Goal: Obtain resource: Obtain resource

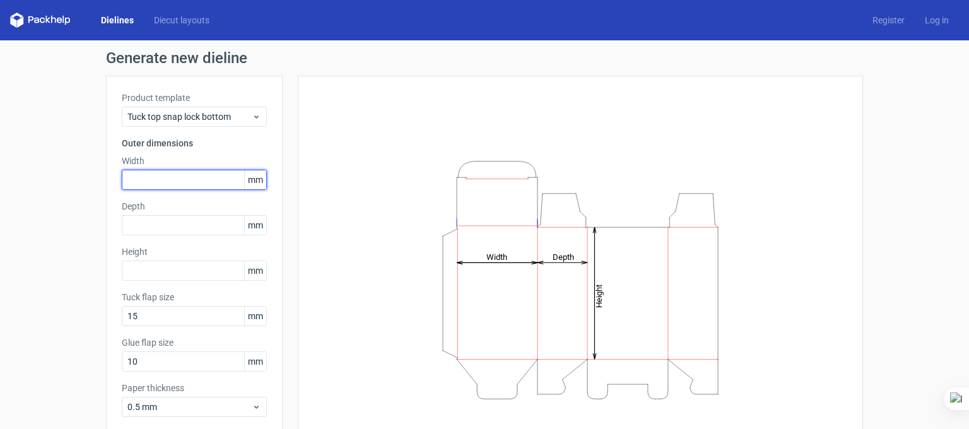
click at [179, 175] on input "text" at bounding box center [194, 180] width 145 height 20
type input "102"
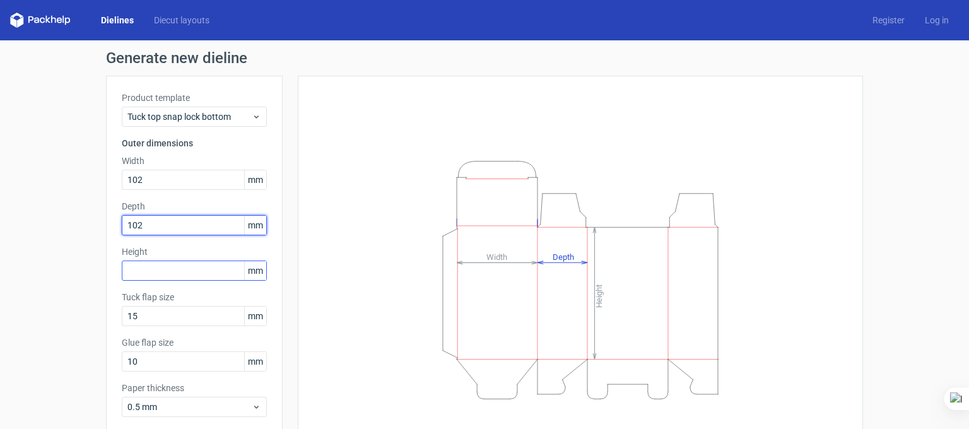
type input "102"
click at [164, 266] on input "text" at bounding box center [194, 270] width 145 height 20
type input "121"
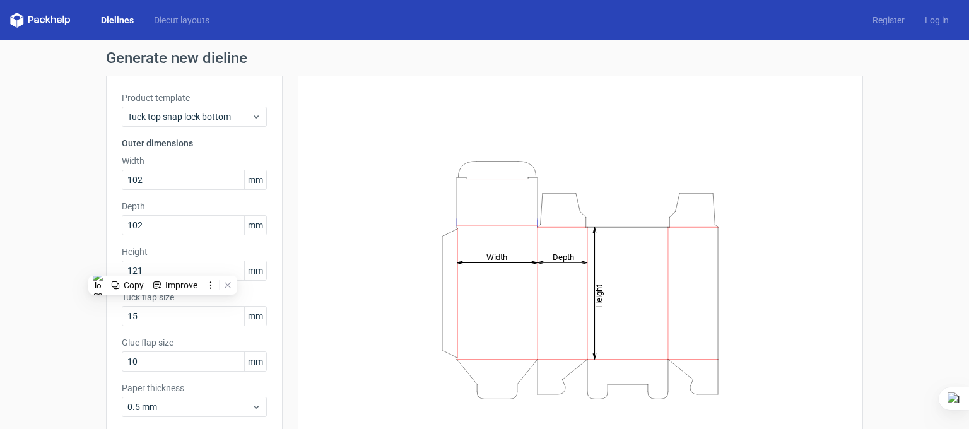
click at [391, 141] on div "Height Depth Width" at bounding box center [579, 279] width 533 height 376
click at [119, 20] on link "Dielines" at bounding box center [117, 20] width 53 height 13
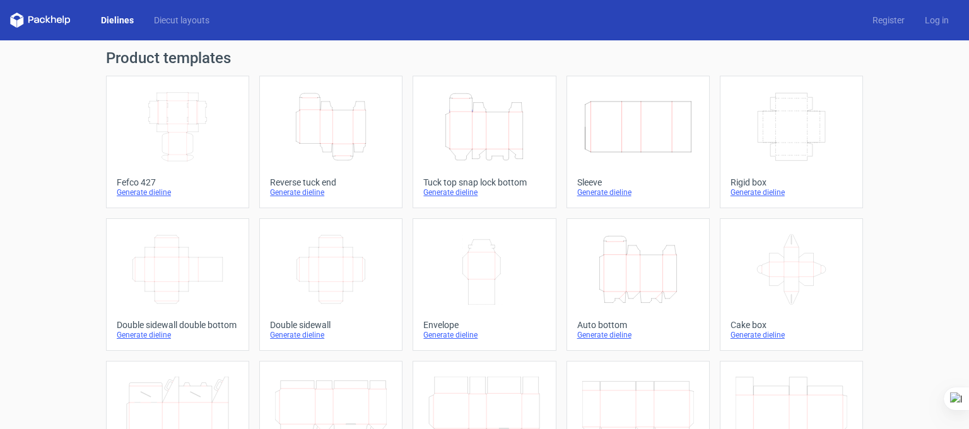
click at [342, 120] on icon "Height Depth Width" at bounding box center [331, 126] width 112 height 71
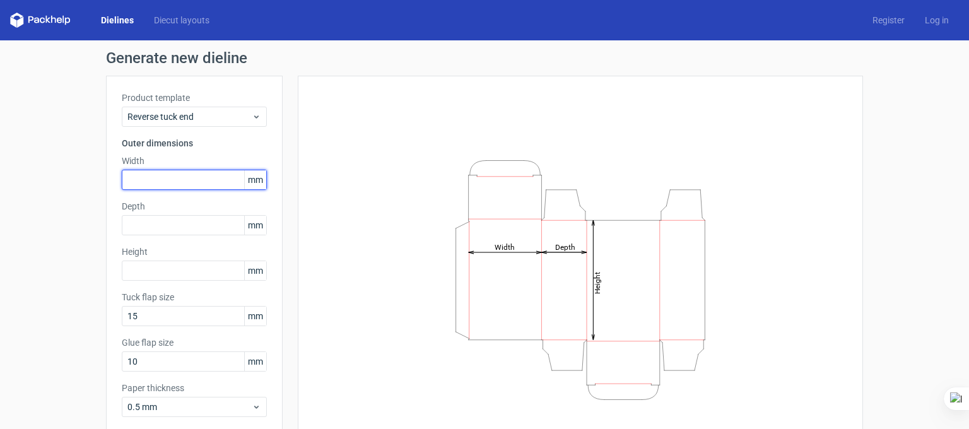
click at [172, 180] on input "text" at bounding box center [194, 180] width 145 height 20
type input "102"
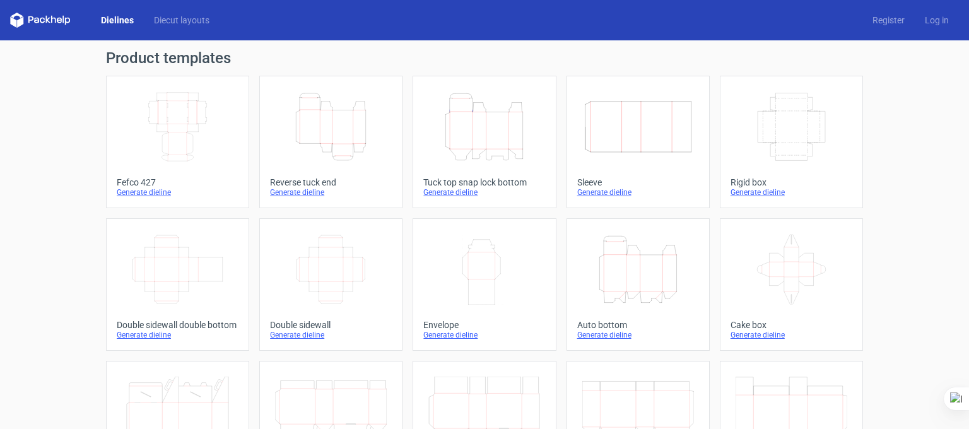
click at [479, 142] on icon "Height Depth Width" at bounding box center [484, 126] width 112 height 71
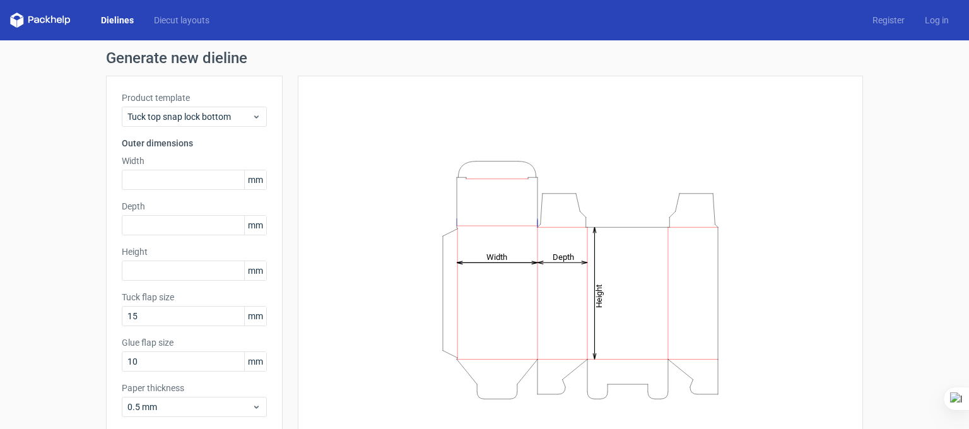
click at [163, 168] on div "Width mm" at bounding box center [194, 171] width 145 height 35
click at [168, 173] on input "text" at bounding box center [194, 180] width 145 height 20
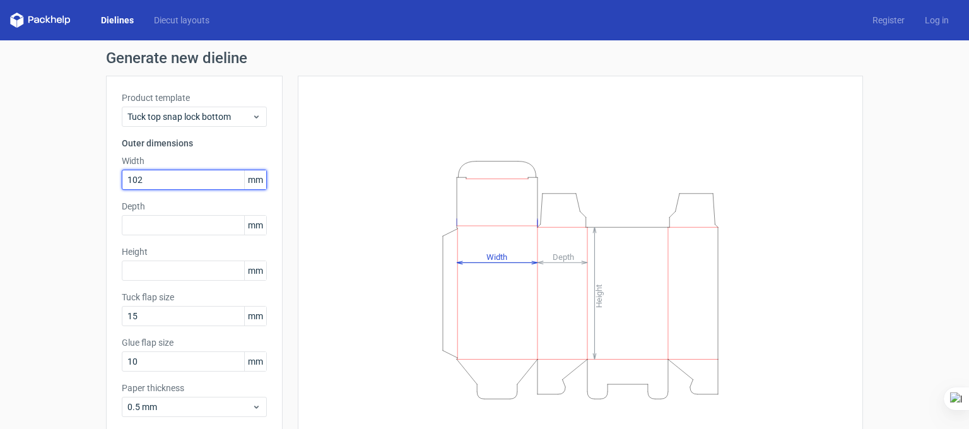
type input "102"
type input "121"
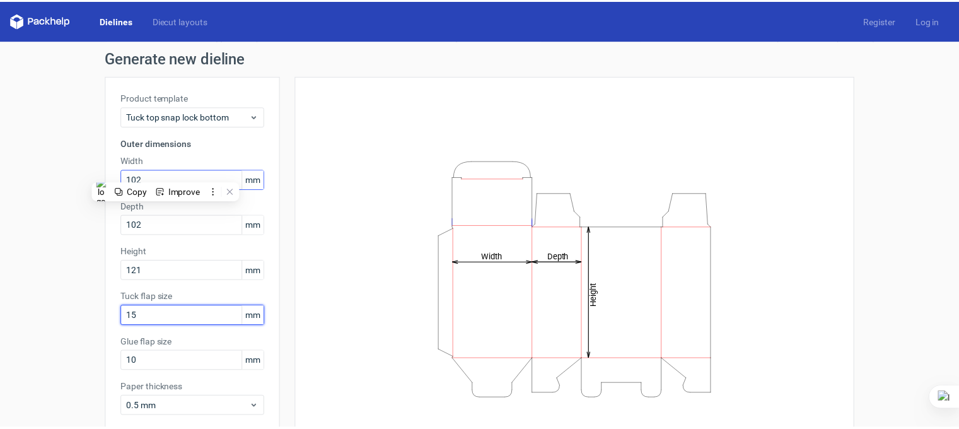
scroll to position [64, 0]
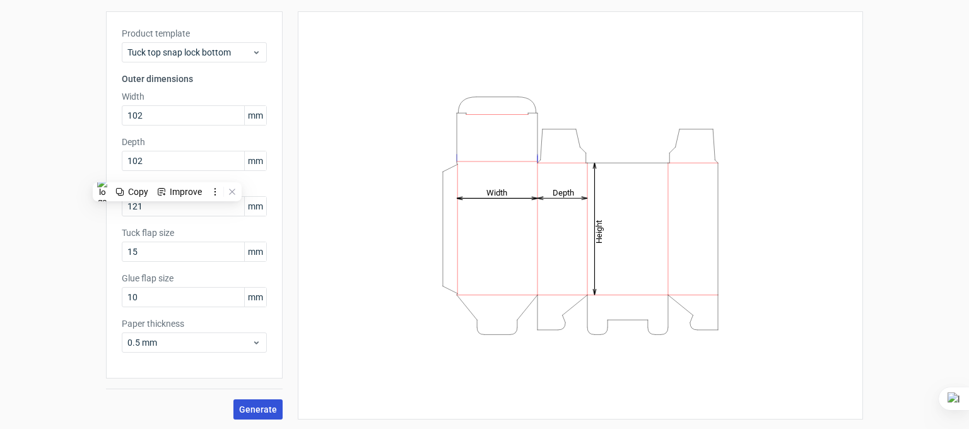
click at [252, 408] on span "Generate" at bounding box center [258, 409] width 38 height 9
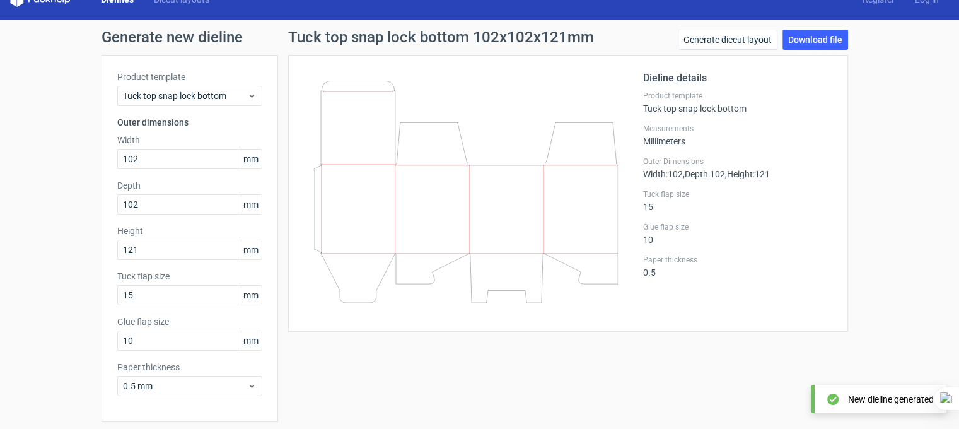
scroll to position [1, 0]
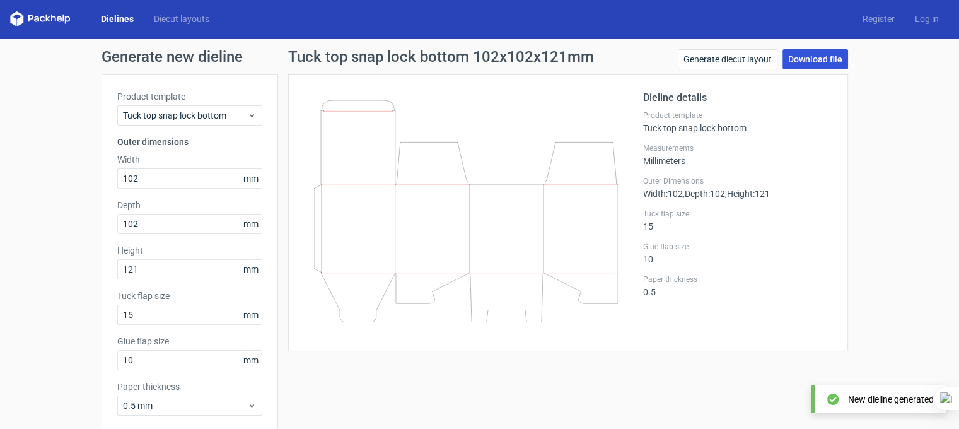
click at [815, 59] on link "Download file" at bounding box center [816, 59] width 66 height 20
click at [819, 60] on link "Download file" at bounding box center [816, 59] width 66 height 20
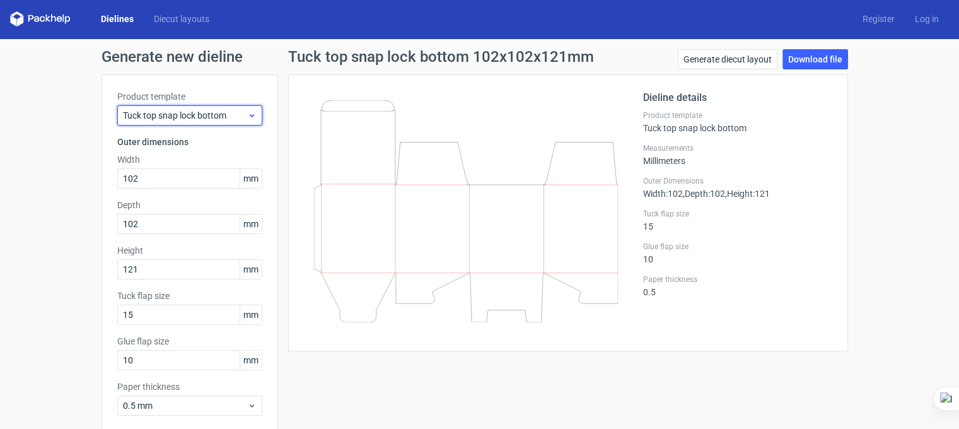
click at [248, 119] on icon at bounding box center [251, 115] width 9 height 10
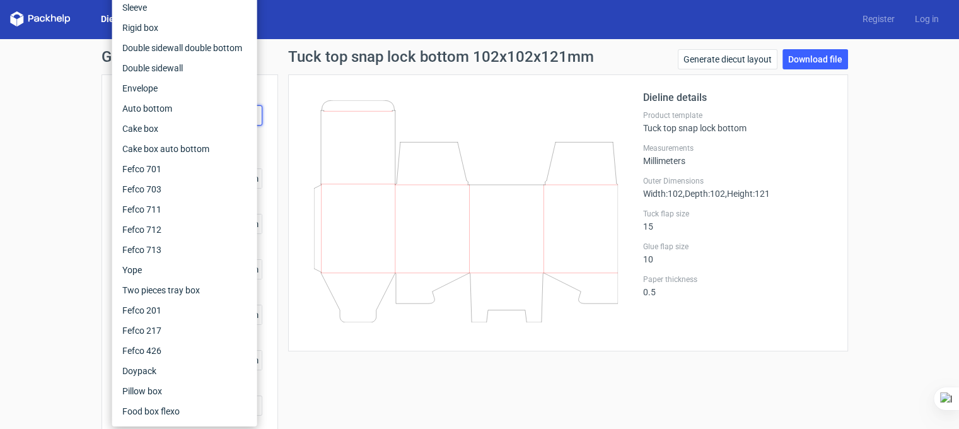
click at [873, 170] on div "Generate new dieline Product template Tuck top snap lock bottom Outer dimension…" at bounding box center [479, 265] width 959 height 453
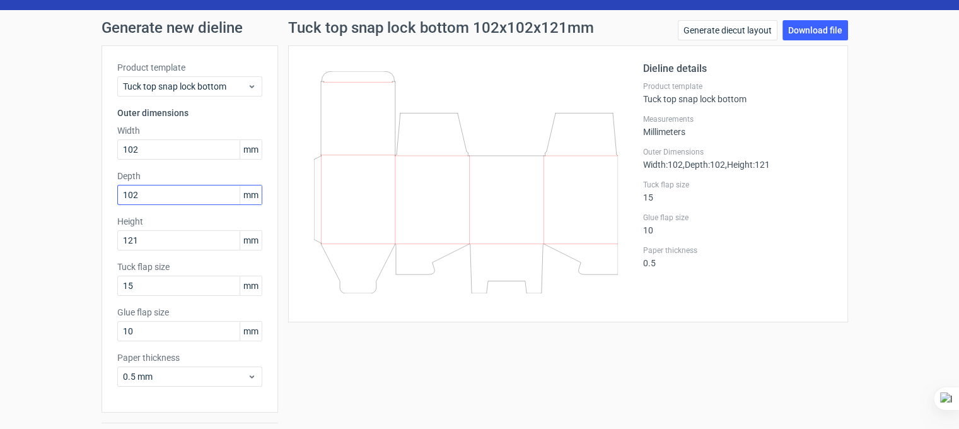
scroll to position [0, 0]
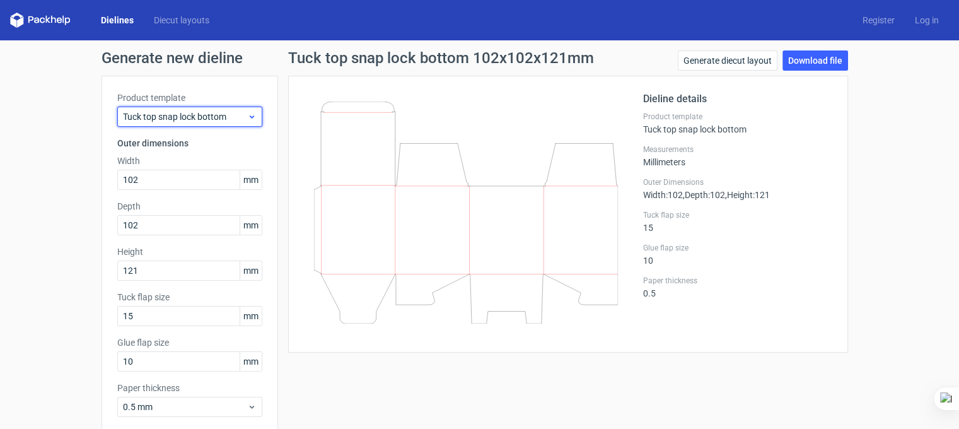
click at [240, 107] on div "Tuck top snap lock bottom" at bounding box center [189, 117] width 145 height 20
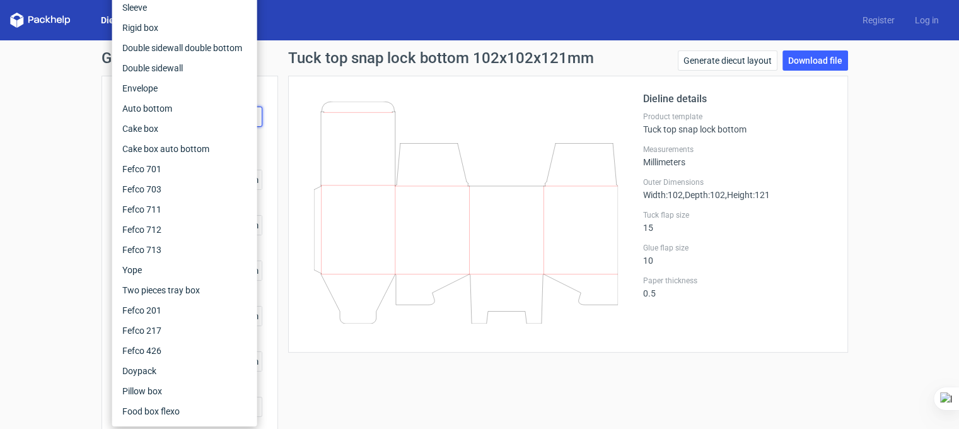
click at [501, 108] on icon at bounding box center [466, 213] width 304 height 222
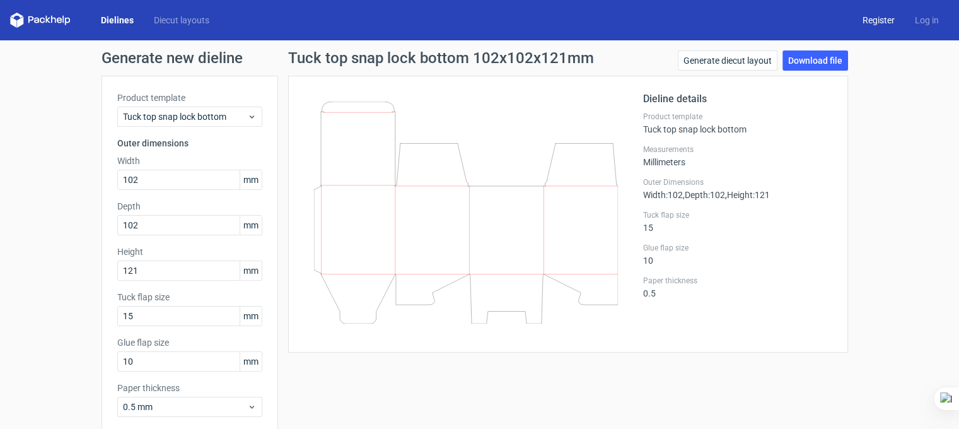
click at [878, 18] on link "Register" at bounding box center [879, 20] width 52 height 13
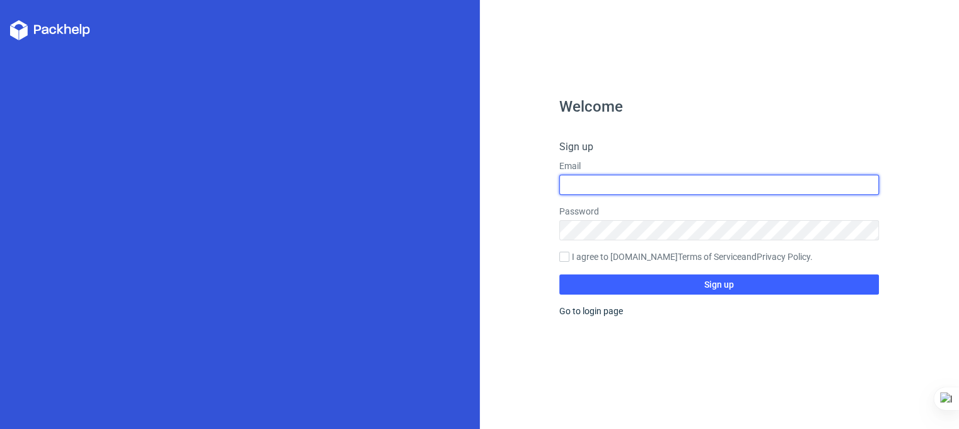
type input "designer4sf@gmail.com"
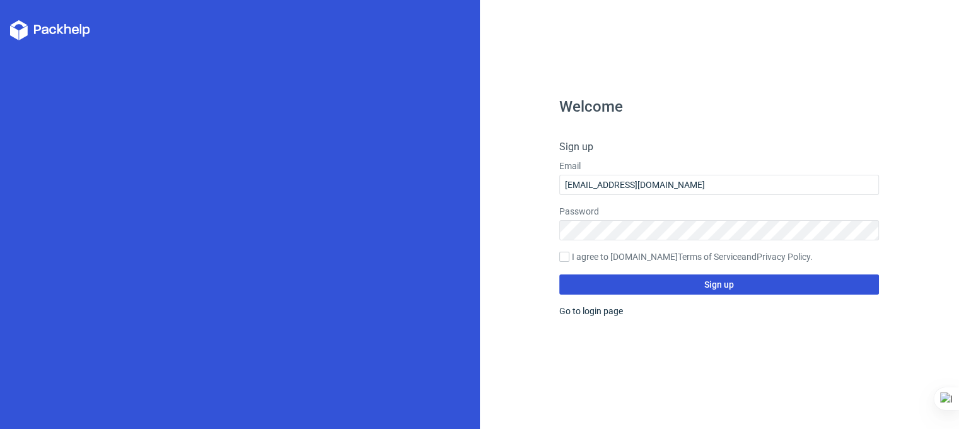
click at [702, 287] on button "Sign up" at bounding box center [719, 284] width 320 height 20
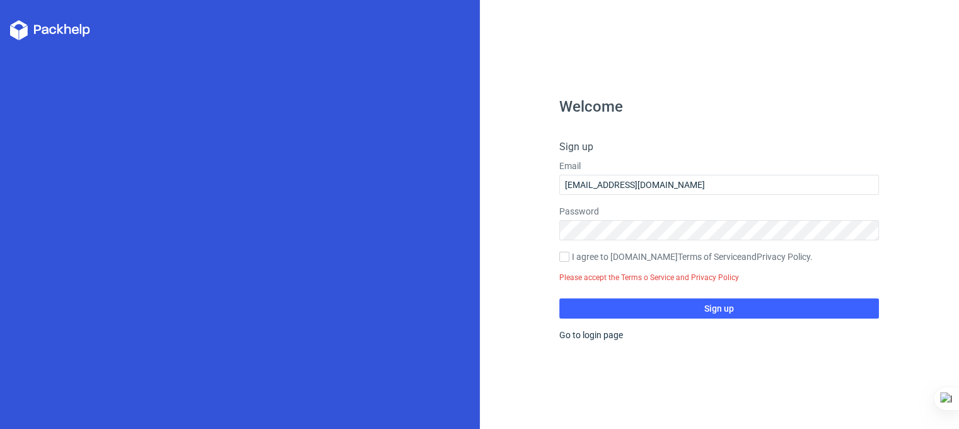
click at [598, 262] on label "I agree to Packhelp.com Terms of Service and Privacy Policy ." at bounding box center [719, 257] width 320 height 14
click at [569, 262] on input "I agree to Packhelp.com Terms of Service and Privacy Policy ." at bounding box center [564, 257] width 10 height 10
checkbox input "true"
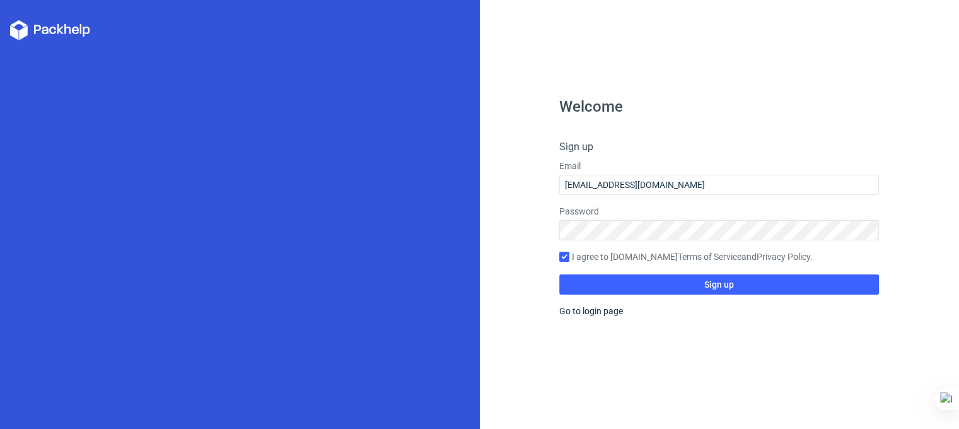
click at [639, 305] on div "Go to login page" at bounding box center [719, 311] width 320 height 13
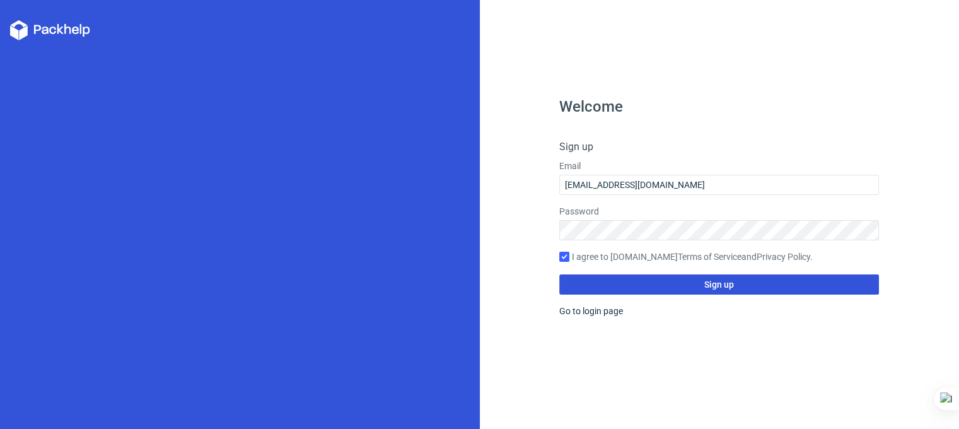
click at [643, 287] on button "Sign up" at bounding box center [719, 284] width 320 height 20
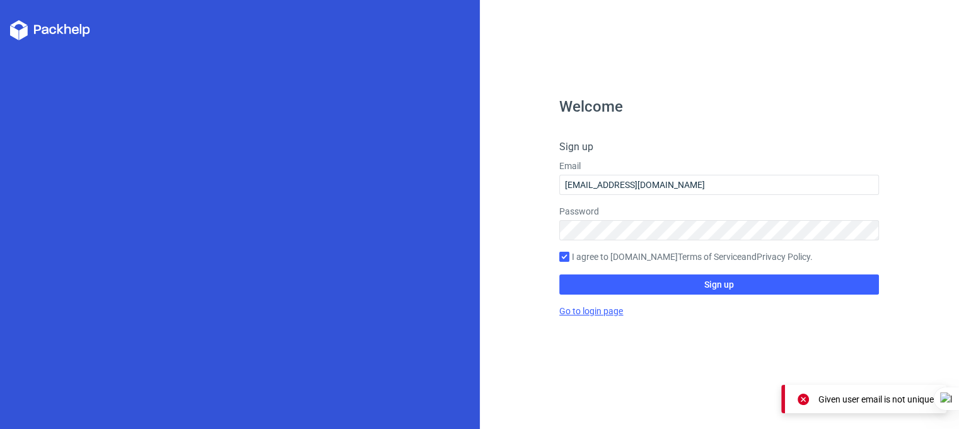
click at [597, 312] on link "Go to login page" at bounding box center [591, 311] width 64 height 10
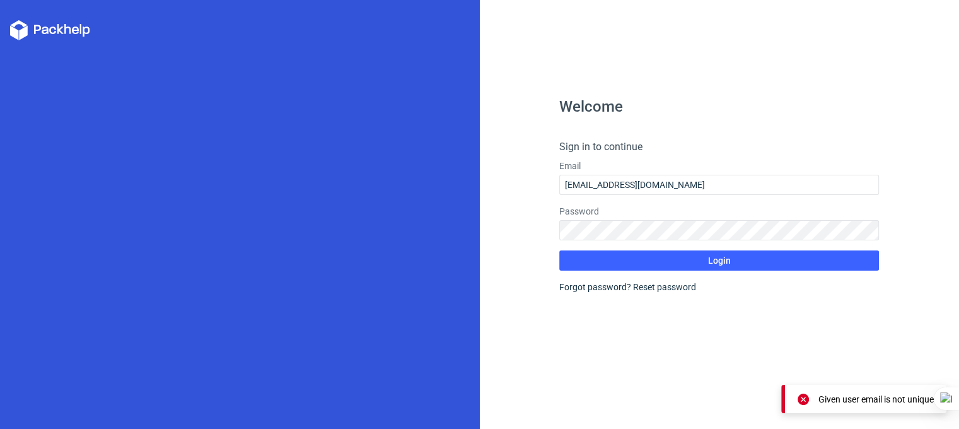
click at [709, 278] on form "Sign in to continue Email designer4sf@gmail.com Password Login Forgot password?…" at bounding box center [719, 216] width 320 height 154
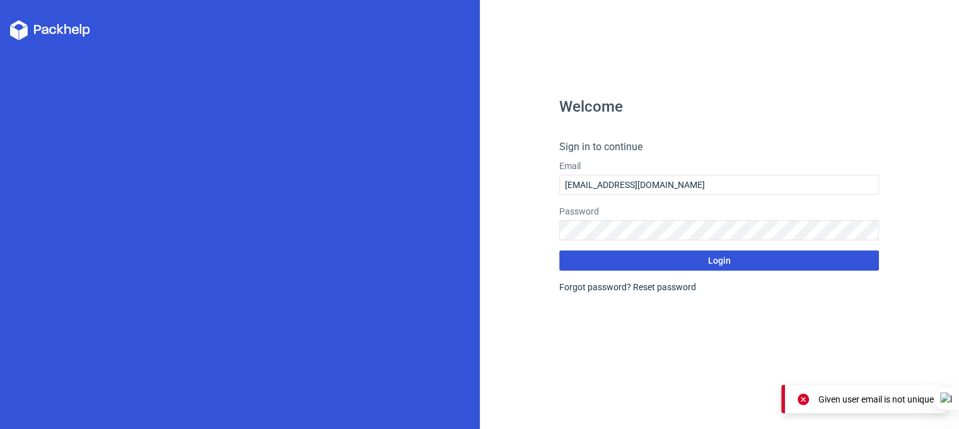
click at [708, 261] on span "Login" at bounding box center [719, 260] width 23 height 9
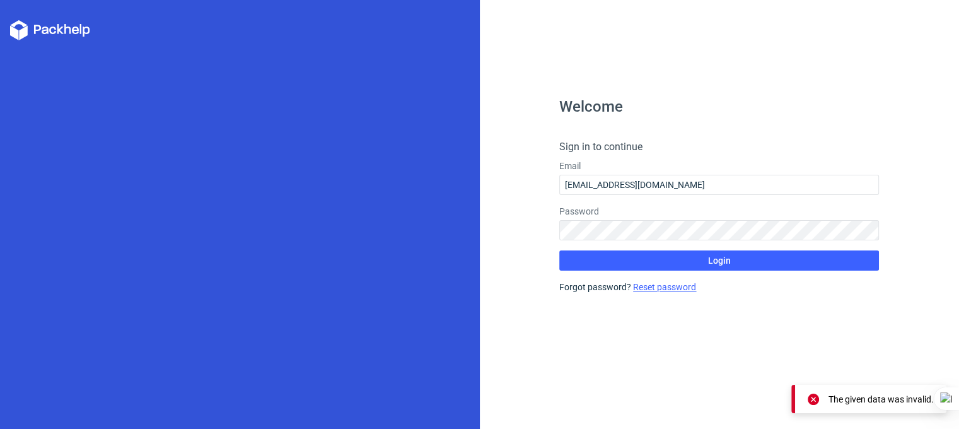
click at [648, 290] on link "Reset password" at bounding box center [664, 287] width 63 height 10
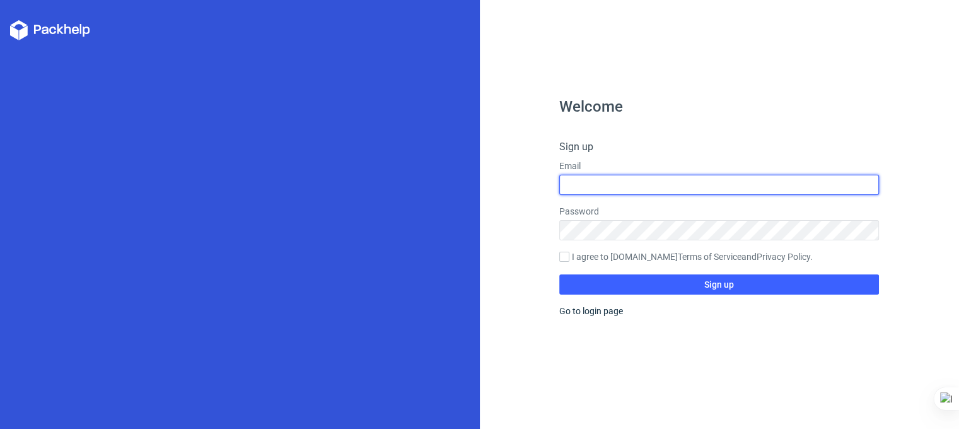
type input "designer4sf@gmail.com"
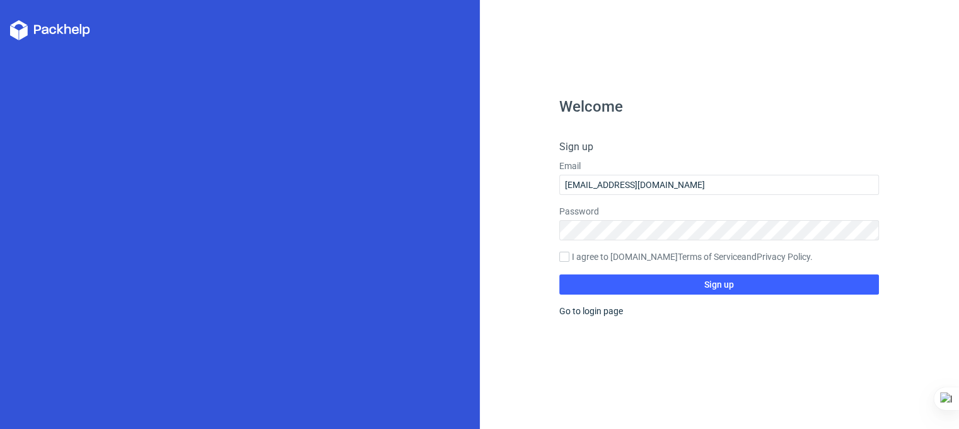
click at [33, 25] on icon at bounding box center [50, 30] width 80 height 20
click at [52, 26] on icon at bounding box center [50, 30] width 80 height 20
click at [739, 141] on h4 "Sign up" at bounding box center [719, 146] width 320 height 15
click at [50, 28] on icon at bounding box center [52, 30] width 7 height 8
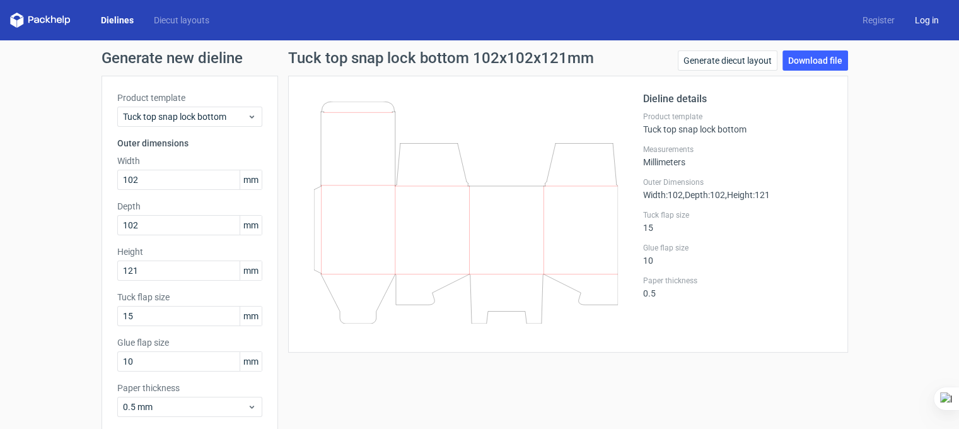
click at [919, 25] on link "Log in" at bounding box center [927, 20] width 44 height 13
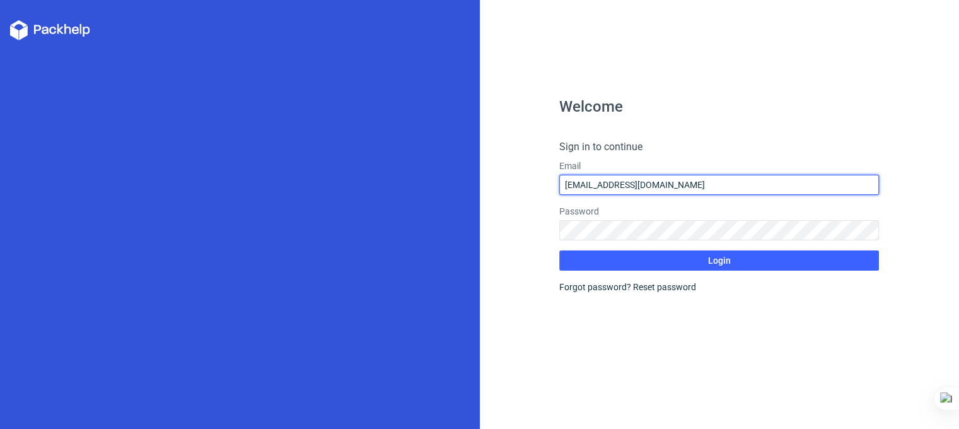
click at [670, 183] on input "designer4sf@gmail.com" at bounding box center [719, 185] width 320 height 20
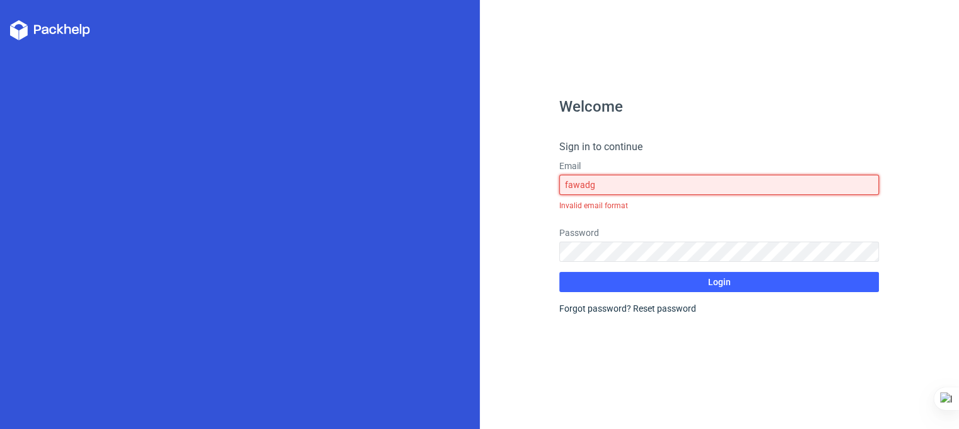
type input "fawadgraphics@gmail.com"
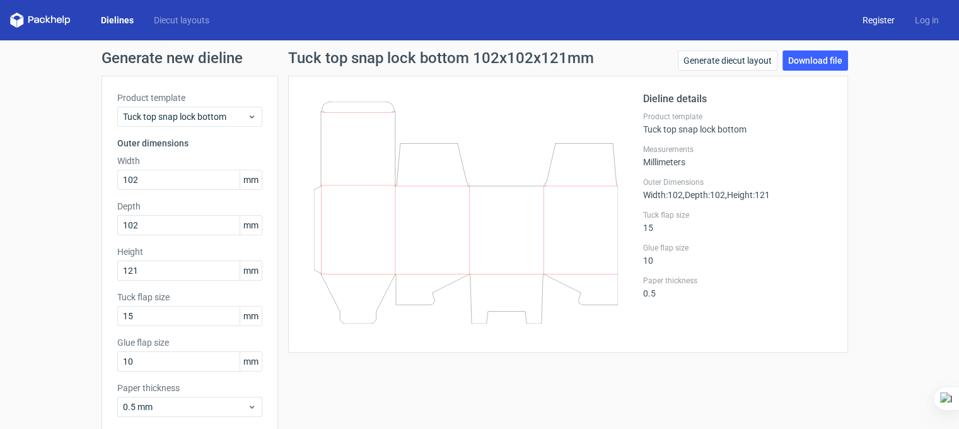
click at [857, 25] on link "Register" at bounding box center [879, 20] width 52 height 13
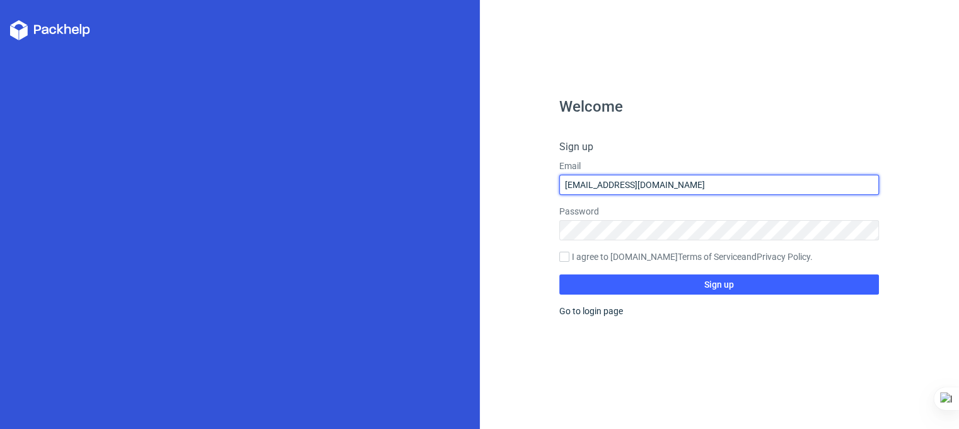
click at [645, 180] on input "designer4sf@gmail.com" at bounding box center [719, 185] width 320 height 20
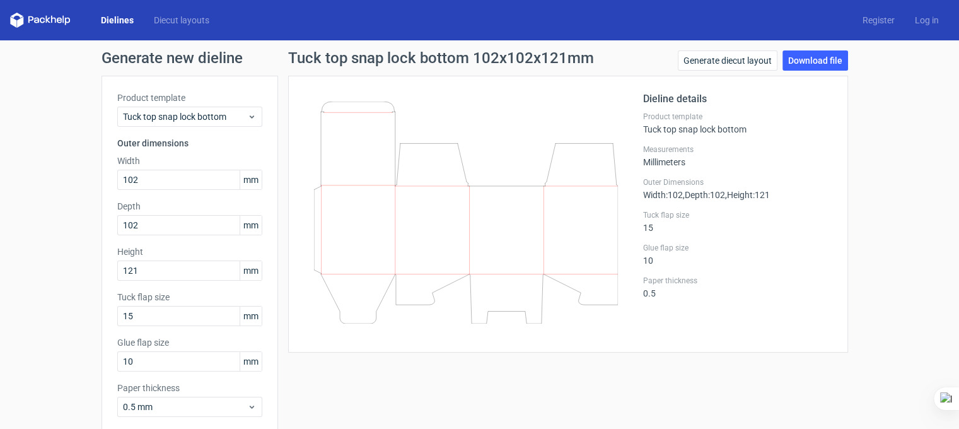
click at [854, 12] on div "Dielines Diecut layouts Register Log in" at bounding box center [479, 20] width 959 height 40
click at [860, 19] on link "Register" at bounding box center [879, 20] width 52 height 13
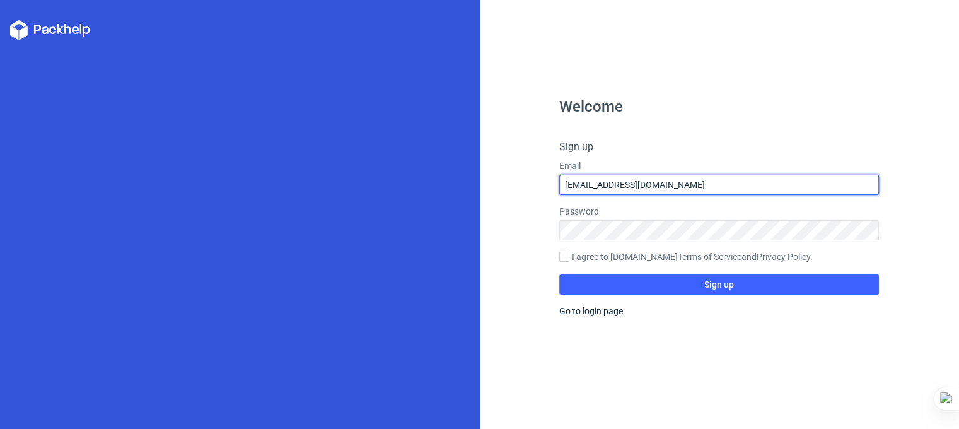
click at [593, 185] on input "designer4sf@gmail.com" at bounding box center [719, 185] width 320 height 20
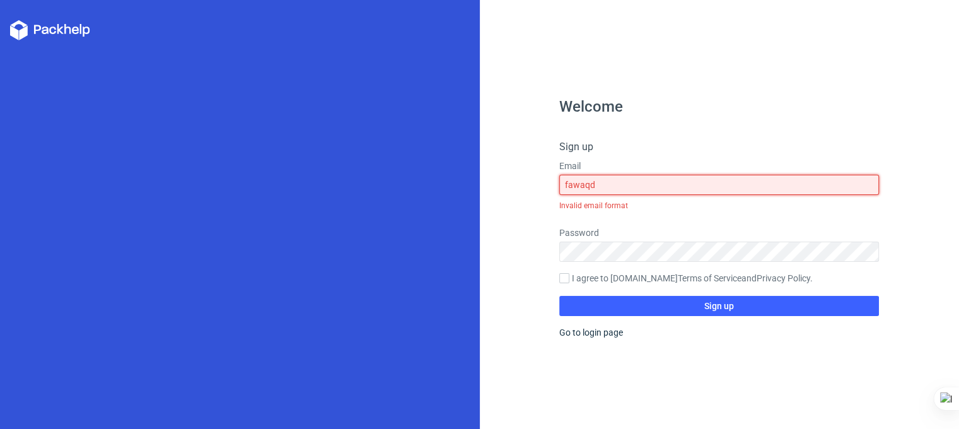
type input "fawadgraphics@gmail.com"
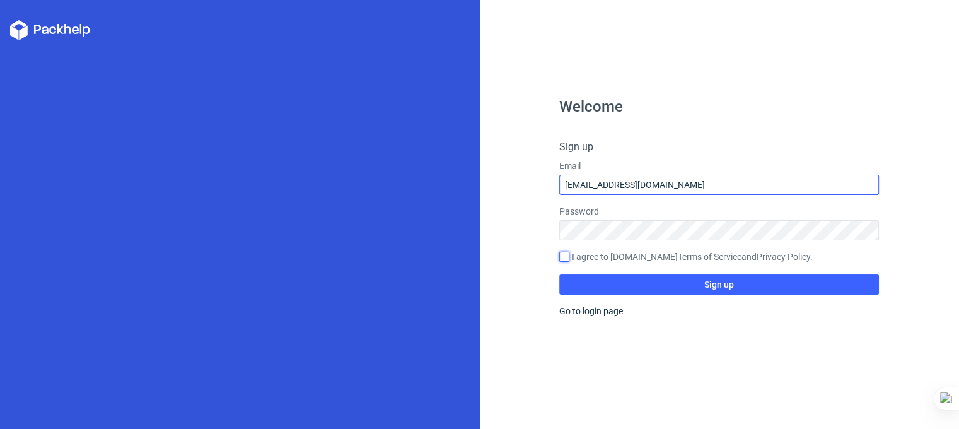
click at [559, 252] on input "I agree to Packhelp.com Terms of Service and Privacy Policy ." at bounding box center [564, 257] width 10 height 10
checkbox input "true"
click at [678, 252] on link "Terms of Service" at bounding box center [710, 257] width 64 height 10
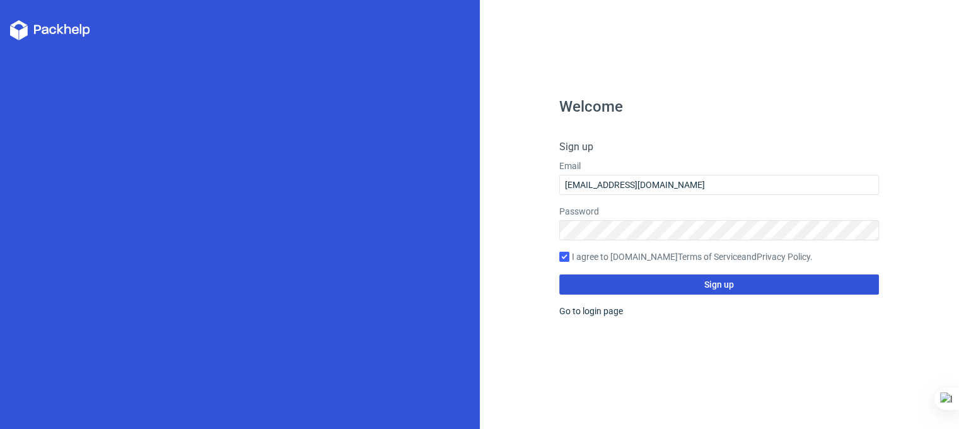
click at [709, 291] on button "Sign up" at bounding box center [719, 284] width 320 height 20
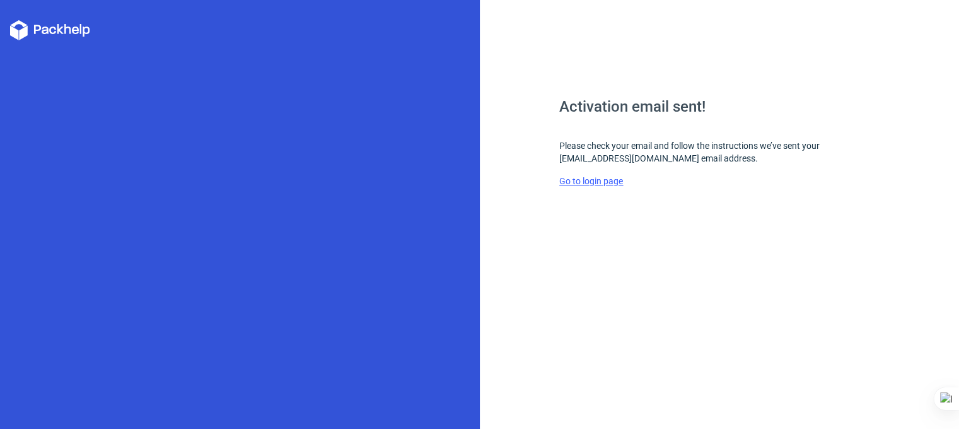
click at [600, 180] on link "Go to login page" at bounding box center [591, 181] width 64 height 10
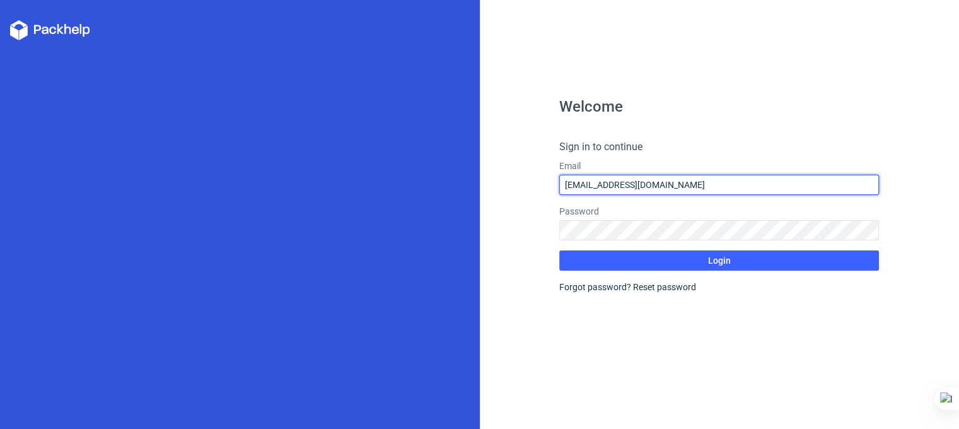
click at [611, 184] on input "designer4sf@gmail.com" at bounding box center [719, 185] width 320 height 20
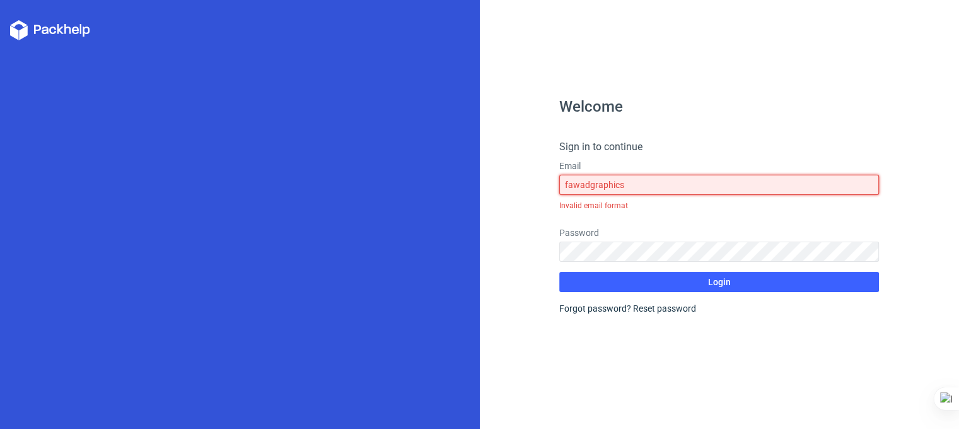
type input "fawadgraphics@gmail.com"
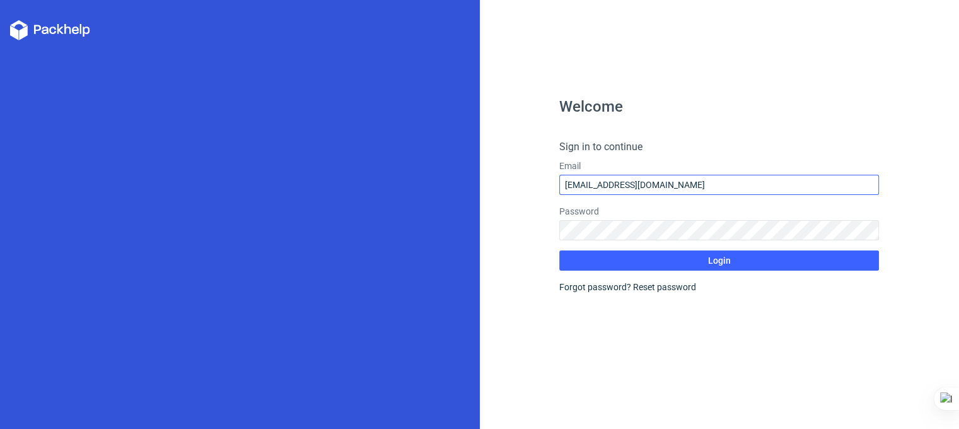
click at [559, 250] on button "Login" at bounding box center [719, 260] width 320 height 20
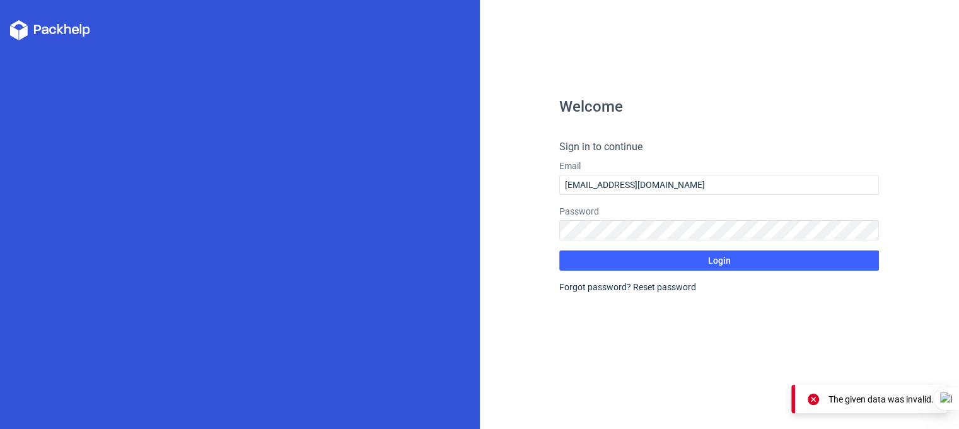
click at [59, 42] on div at bounding box center [240, 214] width 480 height 429
click at [39, 9] on div at bounding box center [240, 214] width 480 height 429
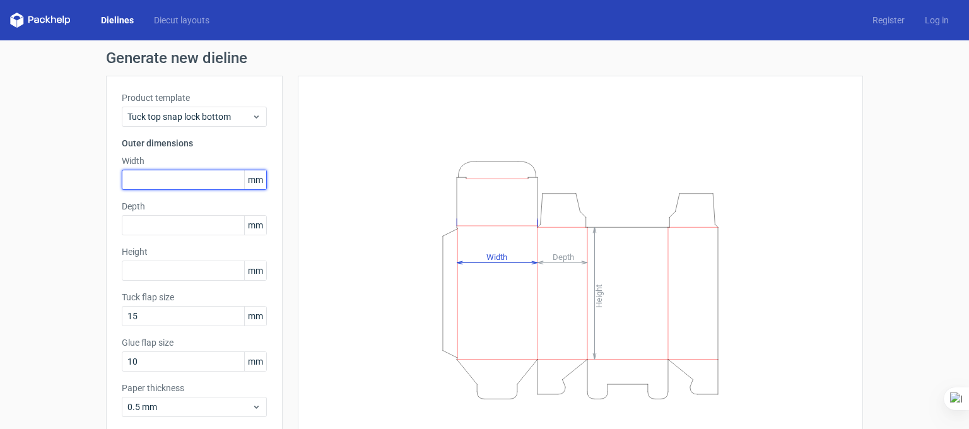
click at [172, 171] on input "text" at bounding box center [194, 180] width 145 height 20
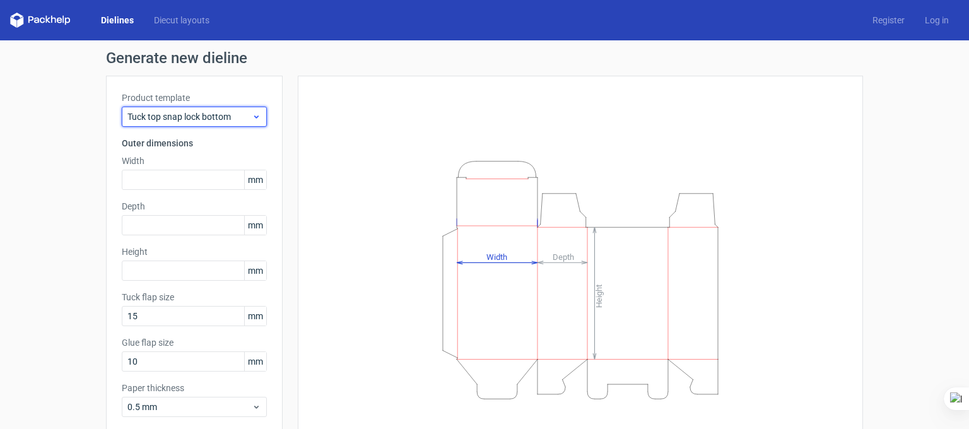
click at [237, 107] on div "Tuck top snap lock bottom" at bounding box center [194, 117] width 145 height 20
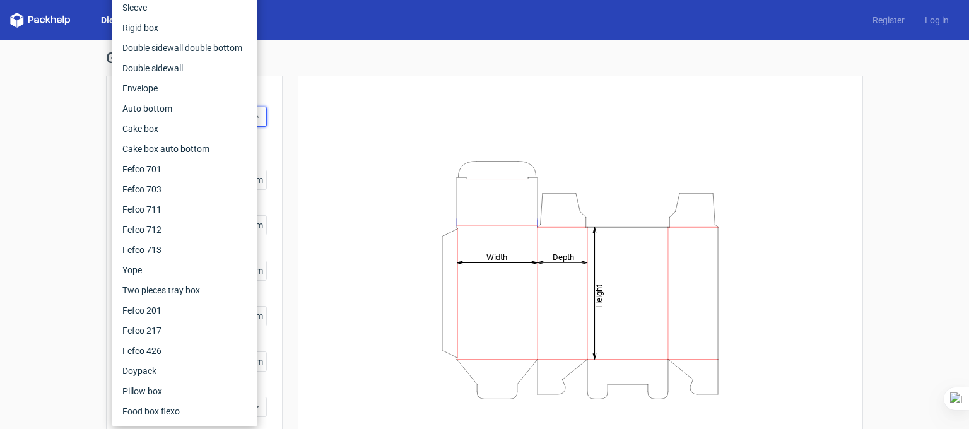
click at [328, 100] on div "Height Depth Width" at bounding box center [579, 279] width 533 height 376
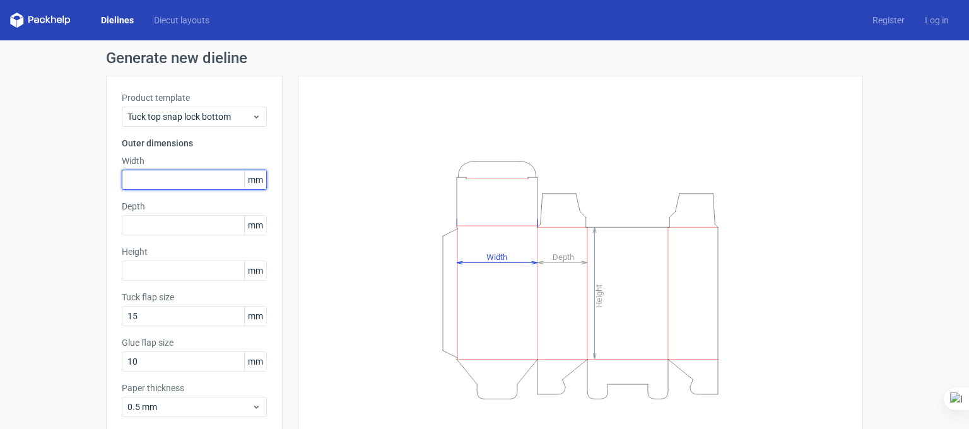
click at [166, 177] on input "text" at bounding box center [194, 180] width 145 height 20
type input "121"
click at [148, 175] on input "121" at bounding box center [194, 180] width 145 height 20
type input "102"
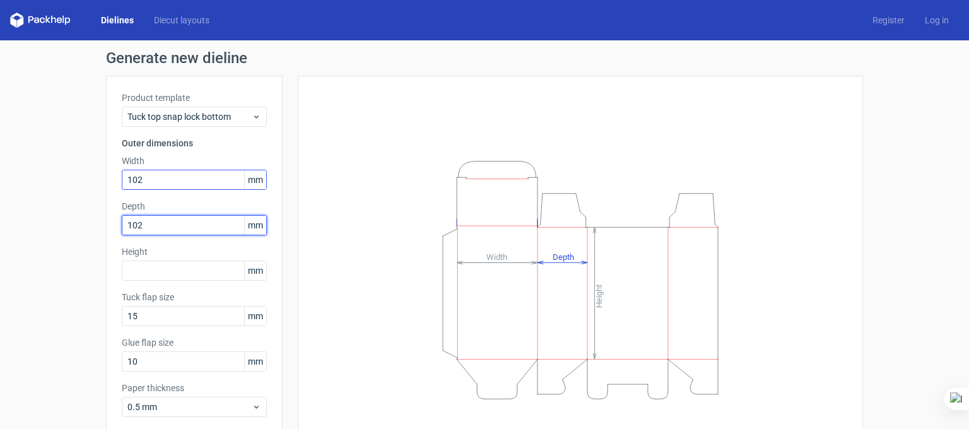
type input "102"
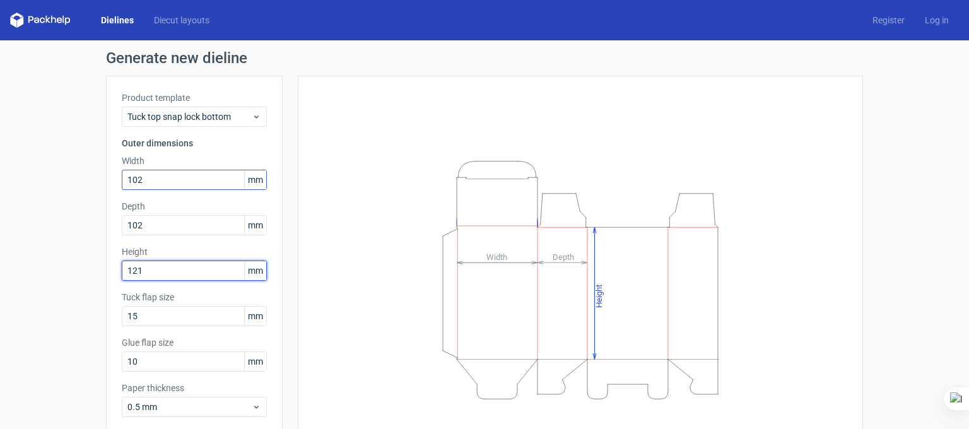
type input "121"
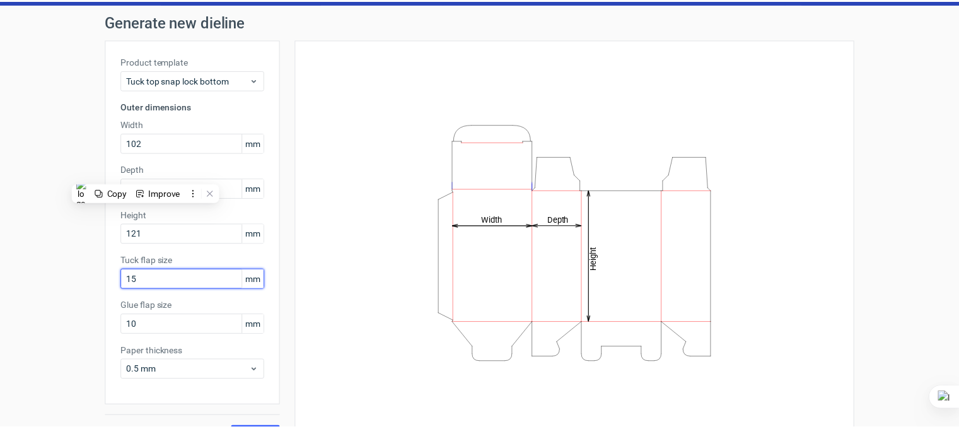
scroll to position [64, 0]
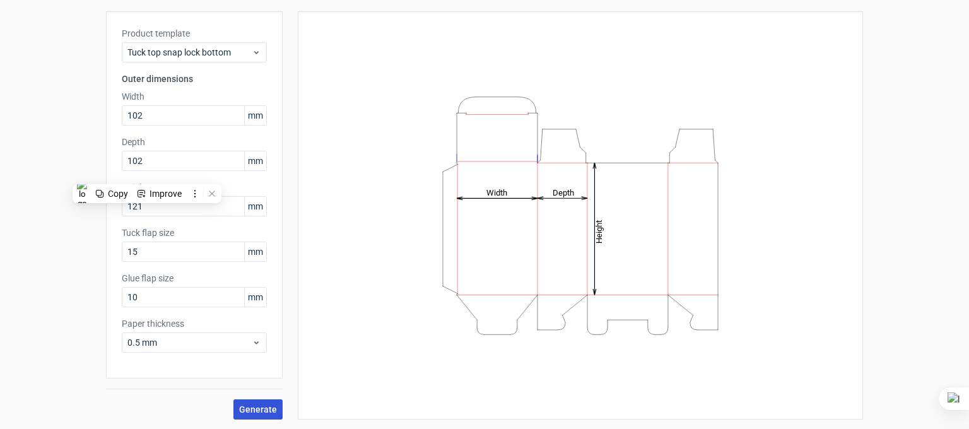
click at [240, 402] on button "Generate" at bounding box center [257, 409] width 49 height 20
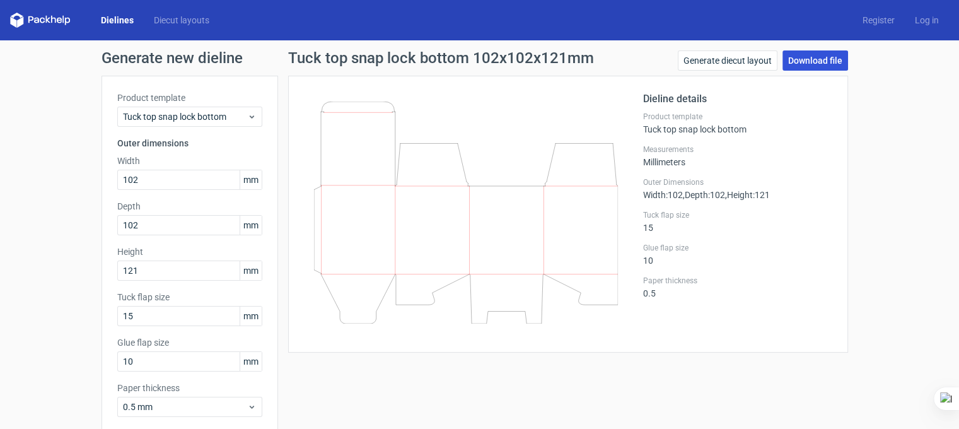
click at [807, 61] on link "Download file" at bounding box center [816, 60] width 66 height 20
